Goal: Task Accomplishment & Management: Use online tool/utility

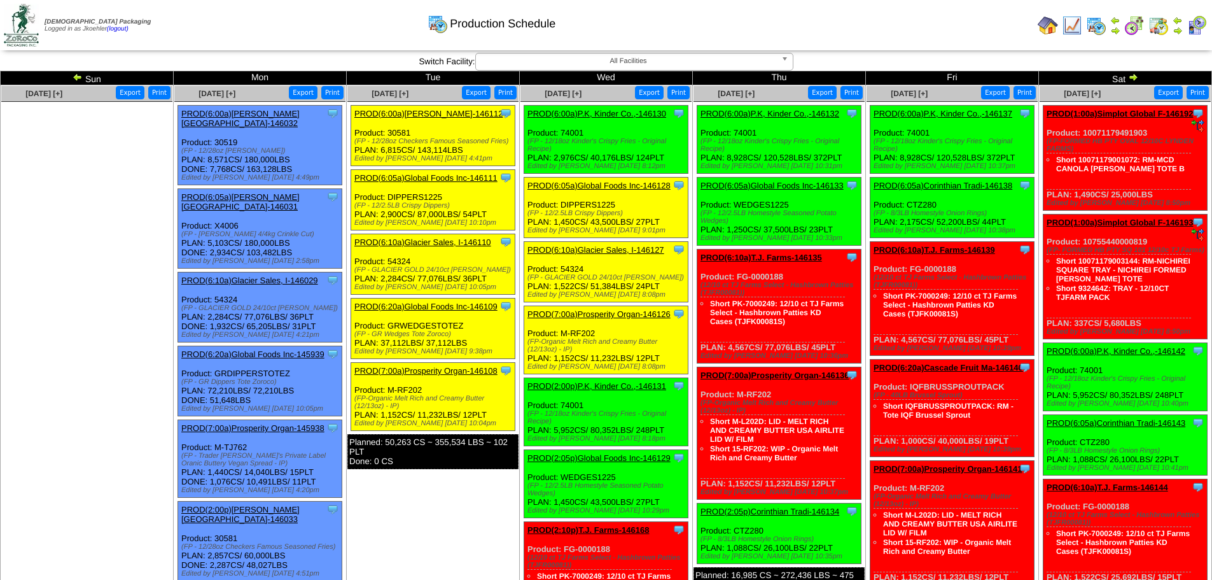
click at [267, 349] on link "PROD(6:20a)Global Foods Inc-145939" at bounding box center [252, 354] width 143 height 10
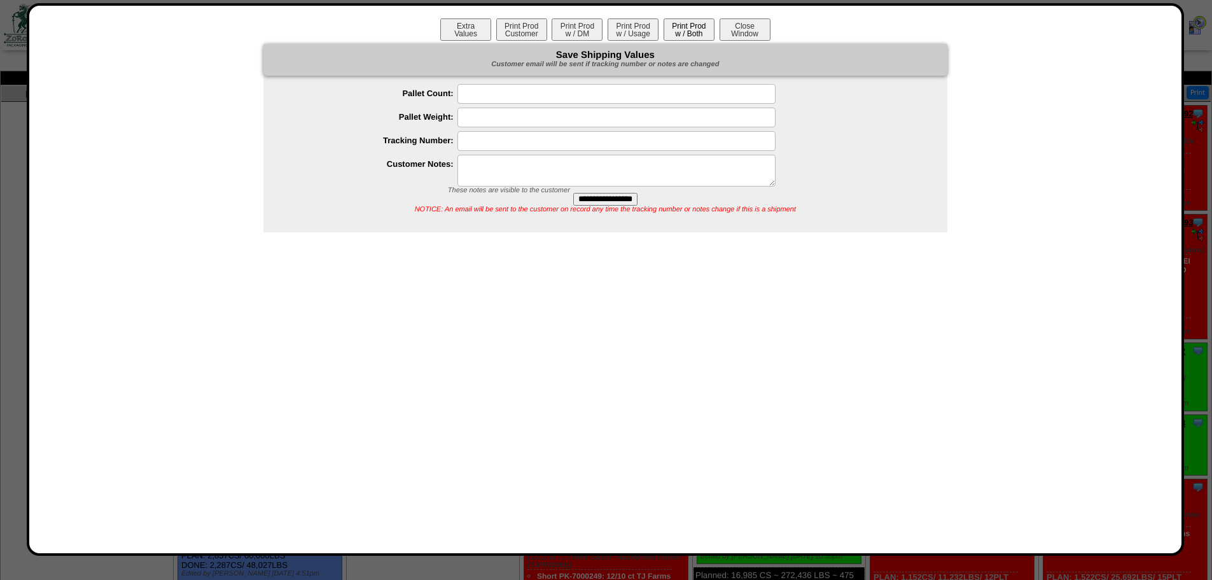
click at [688, 29] on button "Print Prod w / Both" at bounding box center [689, 29] width 51 height 22
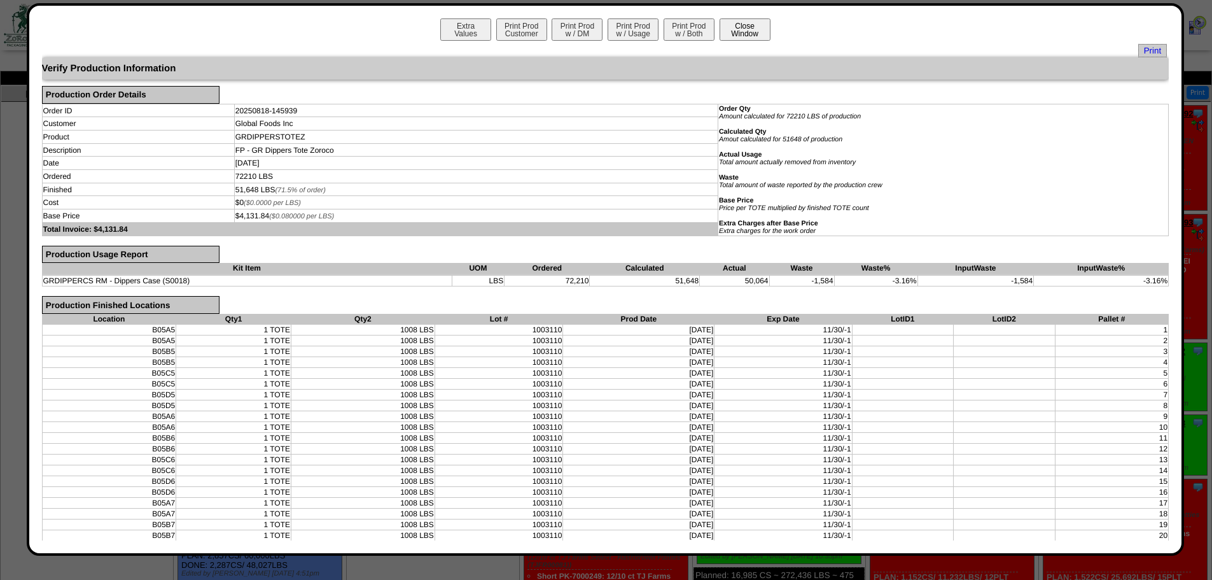
click at [741, 33] on button "Close Window" at bounding box center [745, 29] width 51 height 22
